Goal: Task Accomplishment & Management: Manage account settings

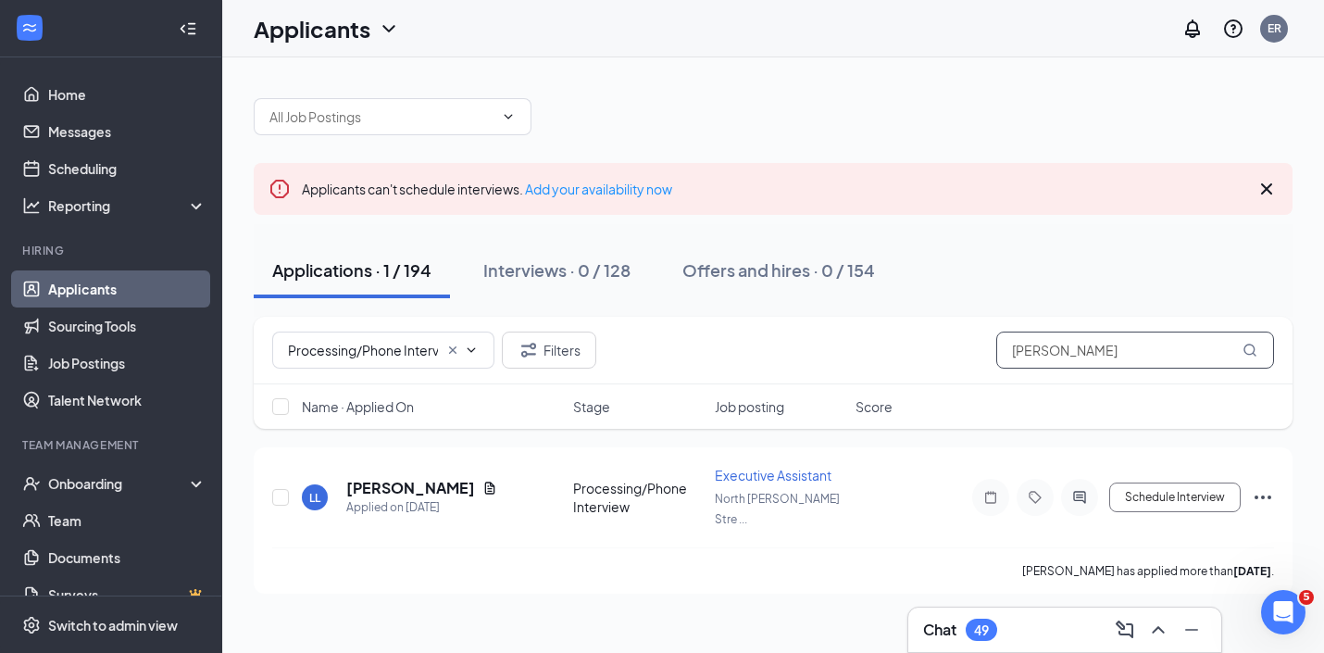
click at [1082, 340] on input "[PERSON_NAME]" at bounding box center [1135, 350] width 278 height 37
paste input "uis [PERSON_NAME]"
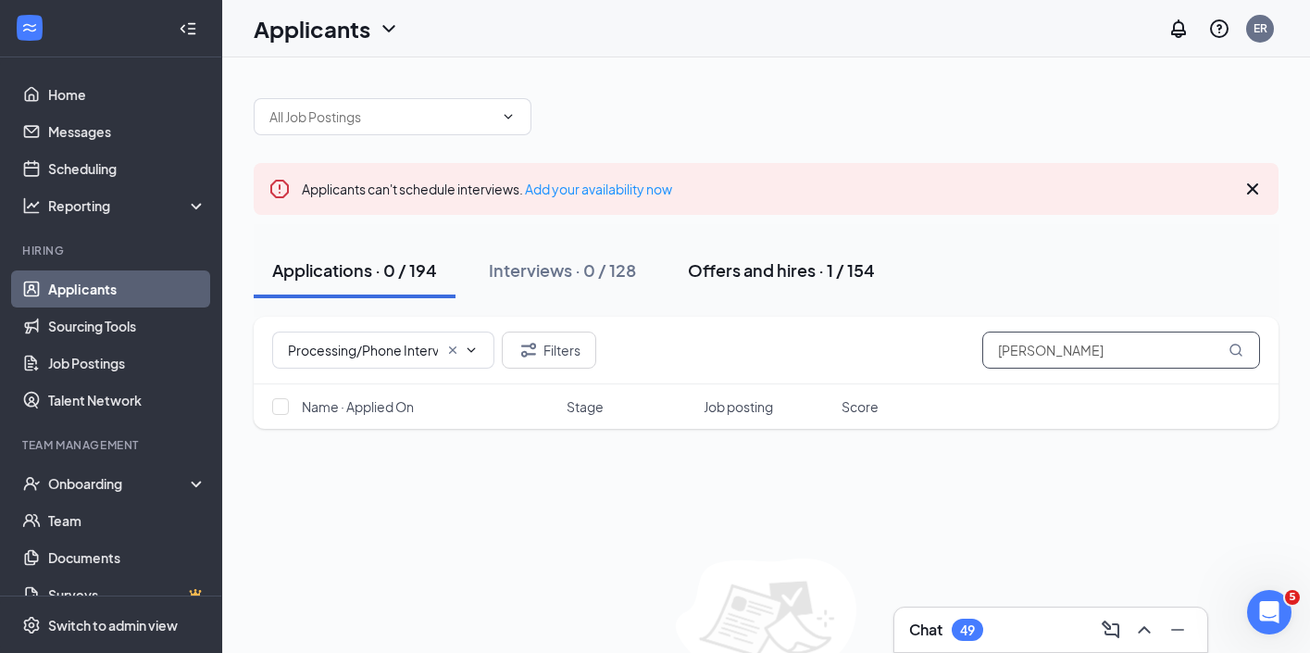
type input "[PERSON_NAME]"
click at [783, 269] on div "Offers and hires · 1 / 154" at bounding box center [781, 269] width 187 height 23
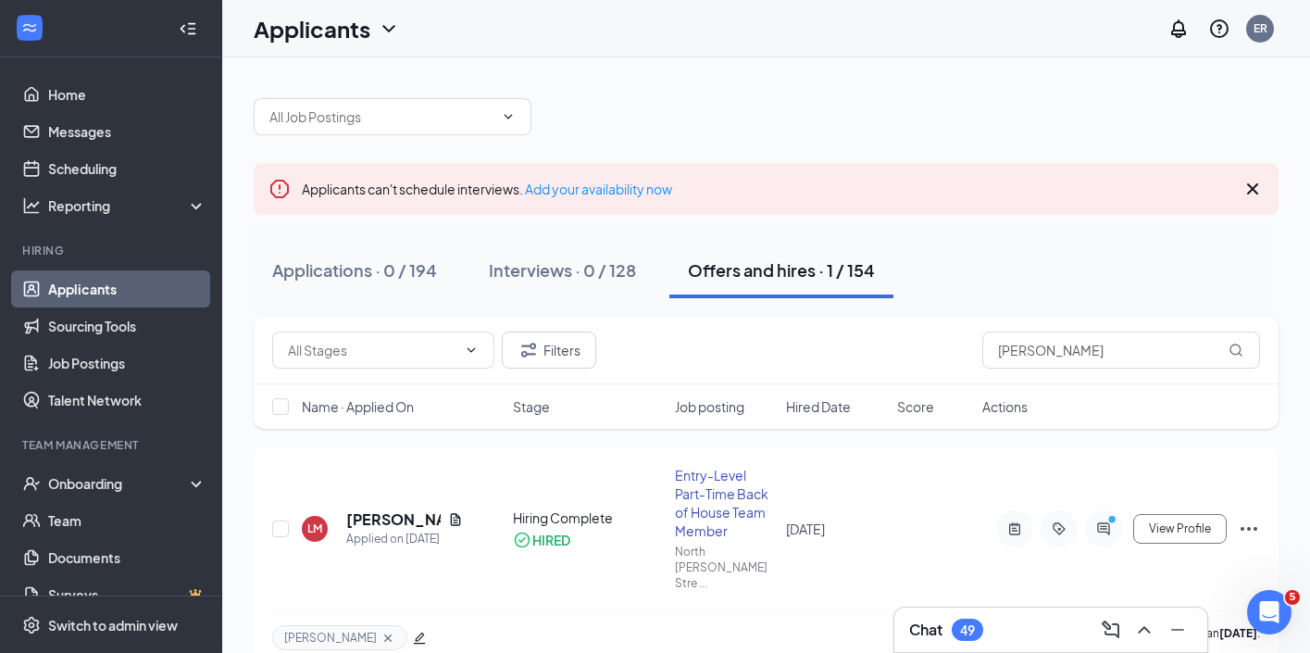
scroll to position [19, 0]
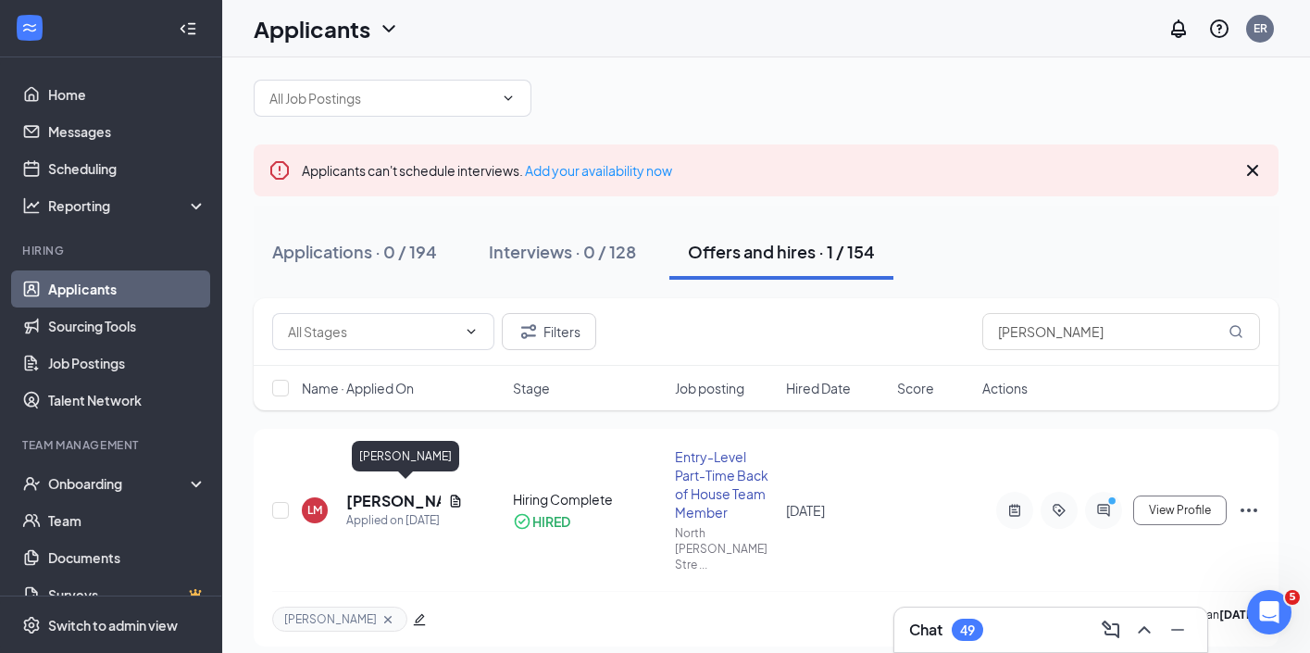
click at [416, 494] on h5 "[PERSON_NAME]" at bounding box center [393, 501] width 94 height 20
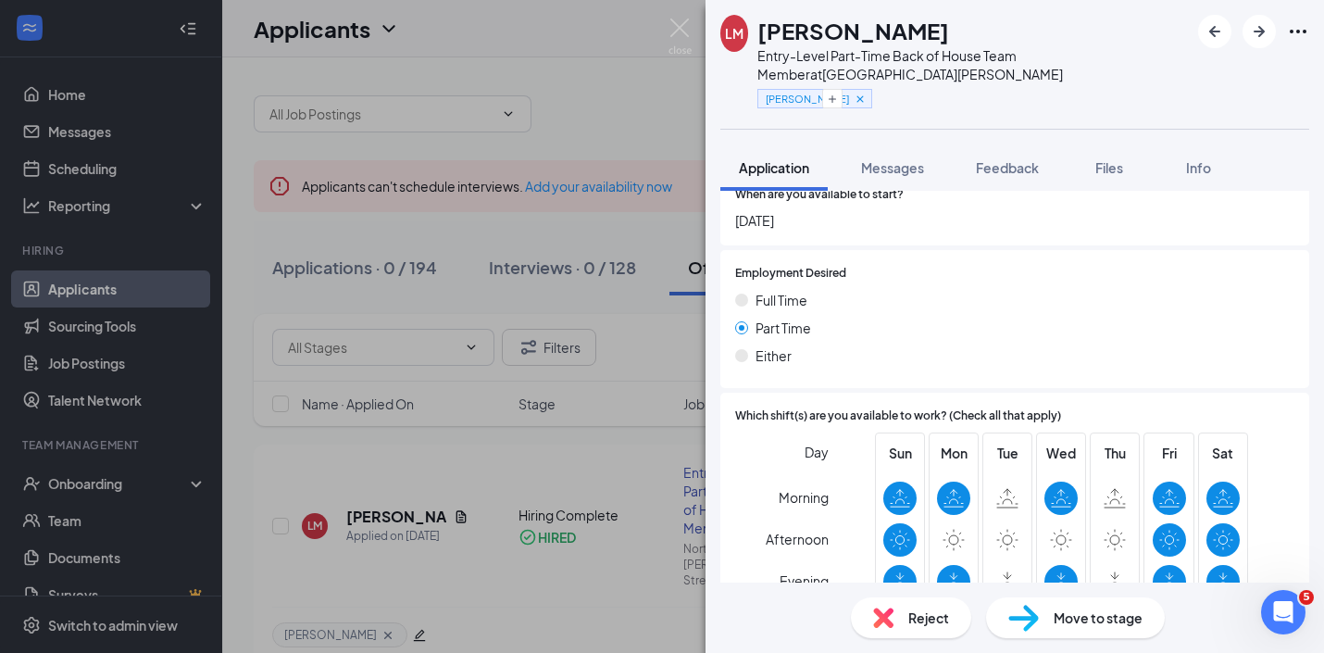
scroll to position [528, 0]
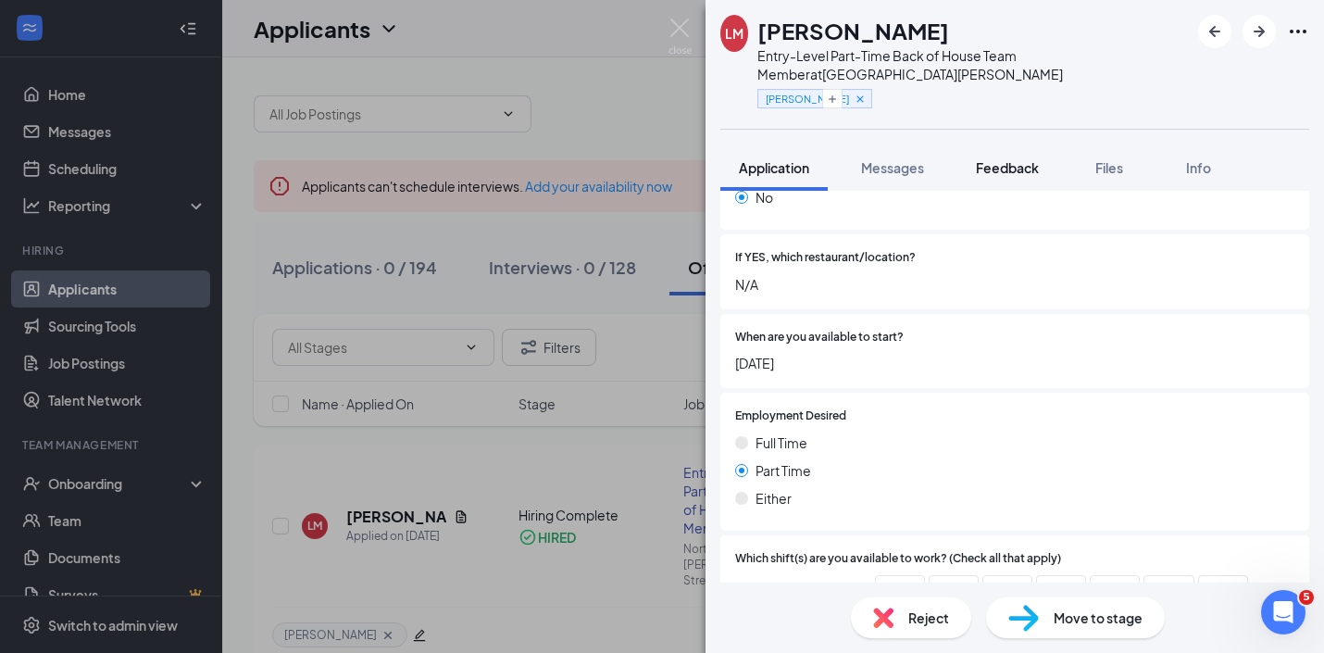
click at [1001, 173] on span "Feedback" at bounding box center [1007, 167] width 63 height 17
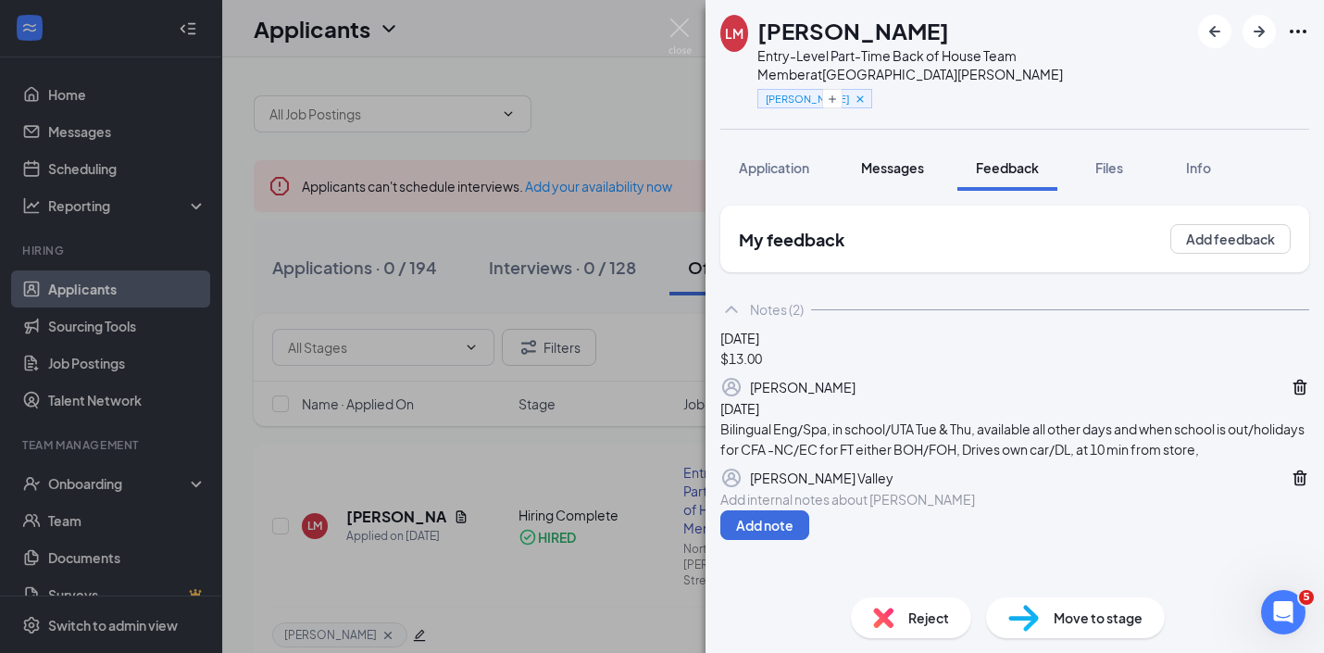
click at [920, 161] on span "Messages" at bounding box center [892, 167] width 63 height 17
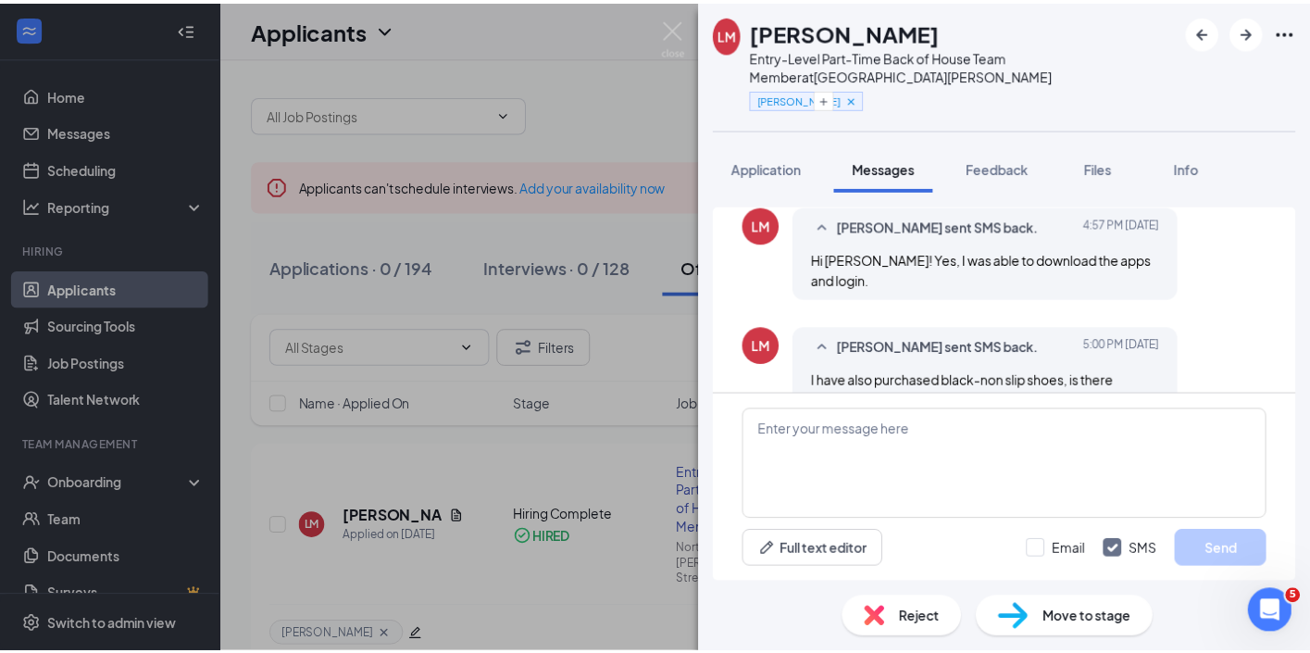
scroll to position [1017, 0]
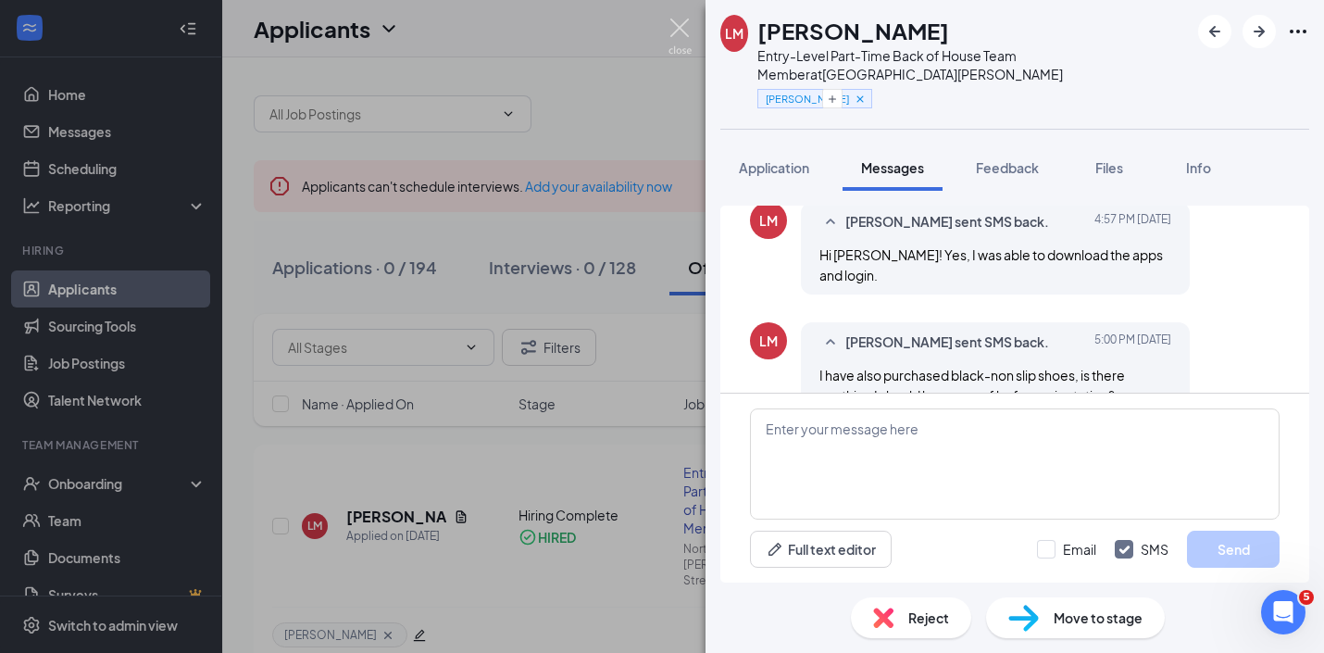
click at [680, 29] on img at bounding box center [680, 37] width 23 height 36
